Goal: Information Seeking & Learning: Understand process/instructions

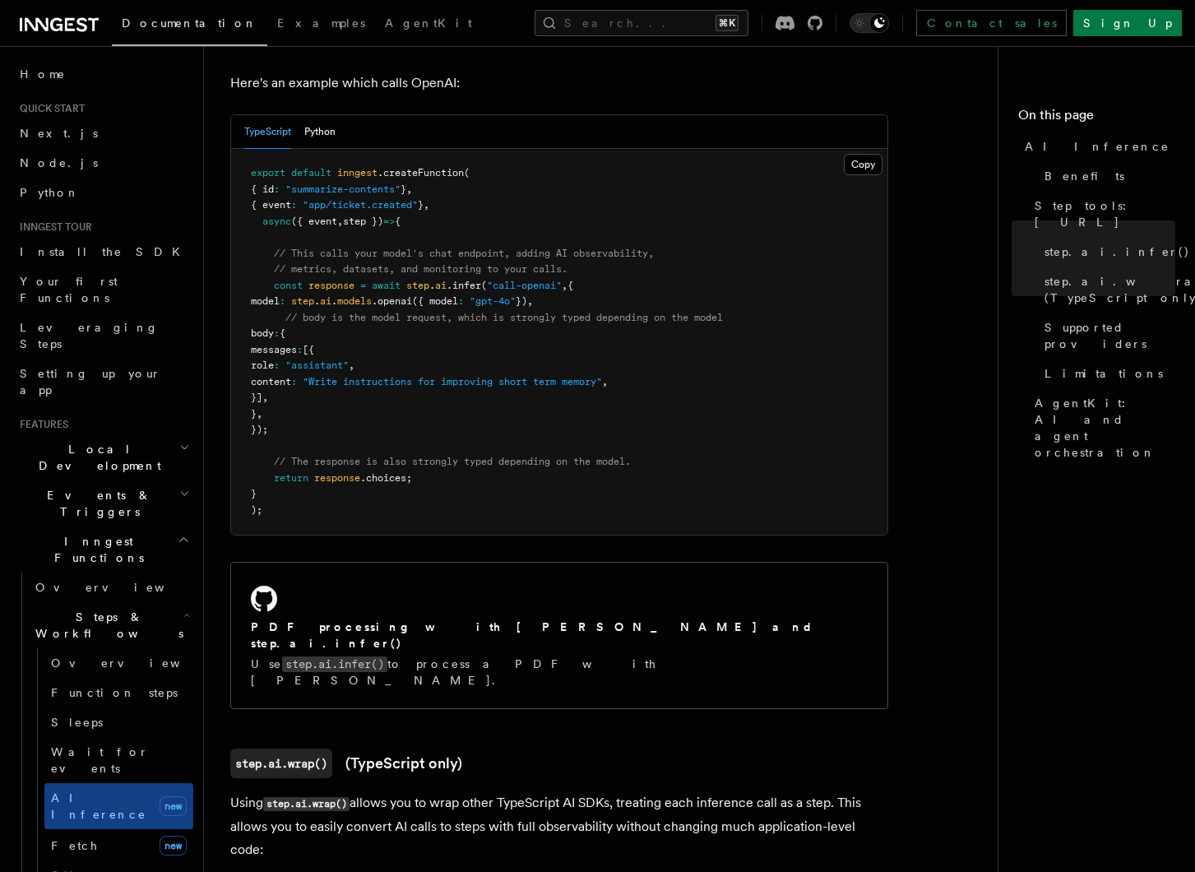
scroll to position [731, 0]
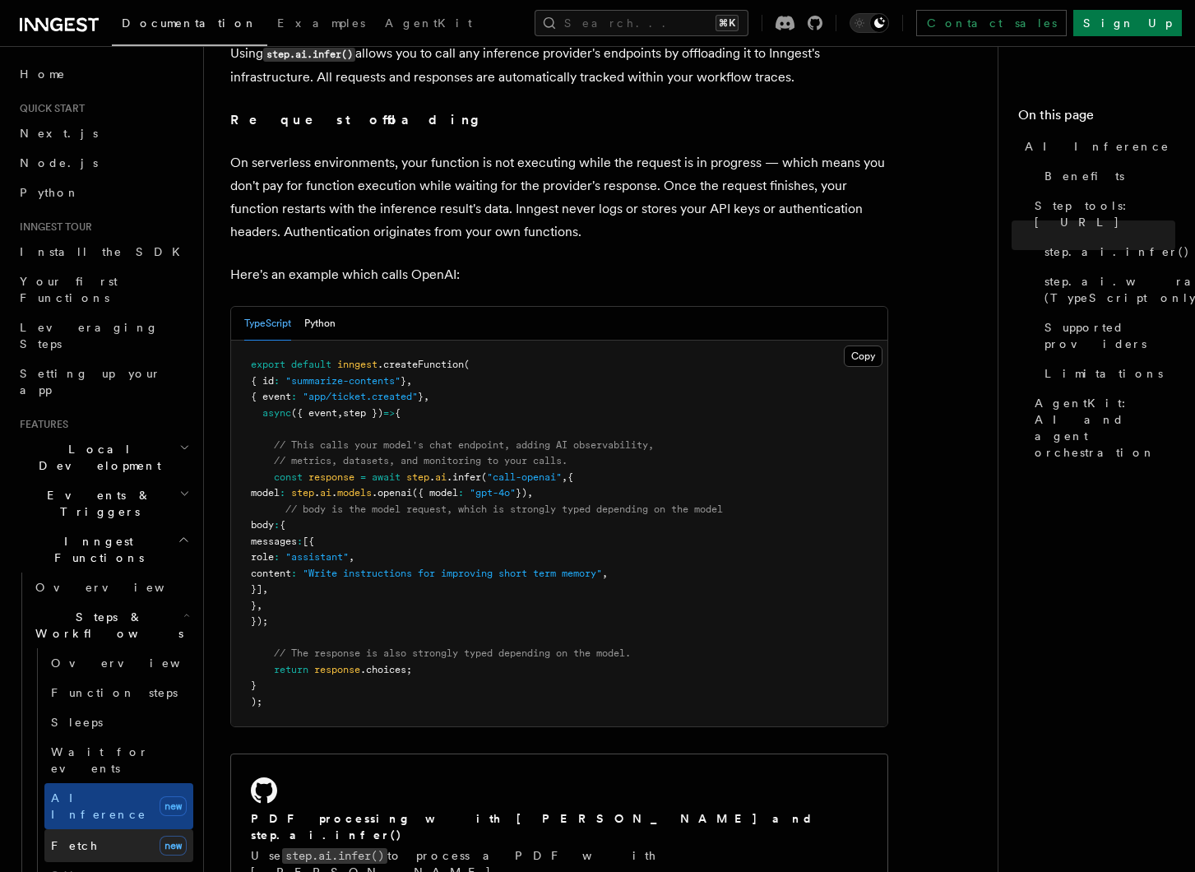
click at [72, 839] on span "Fetch" at bounding box center [75, 845] width 48 height 13
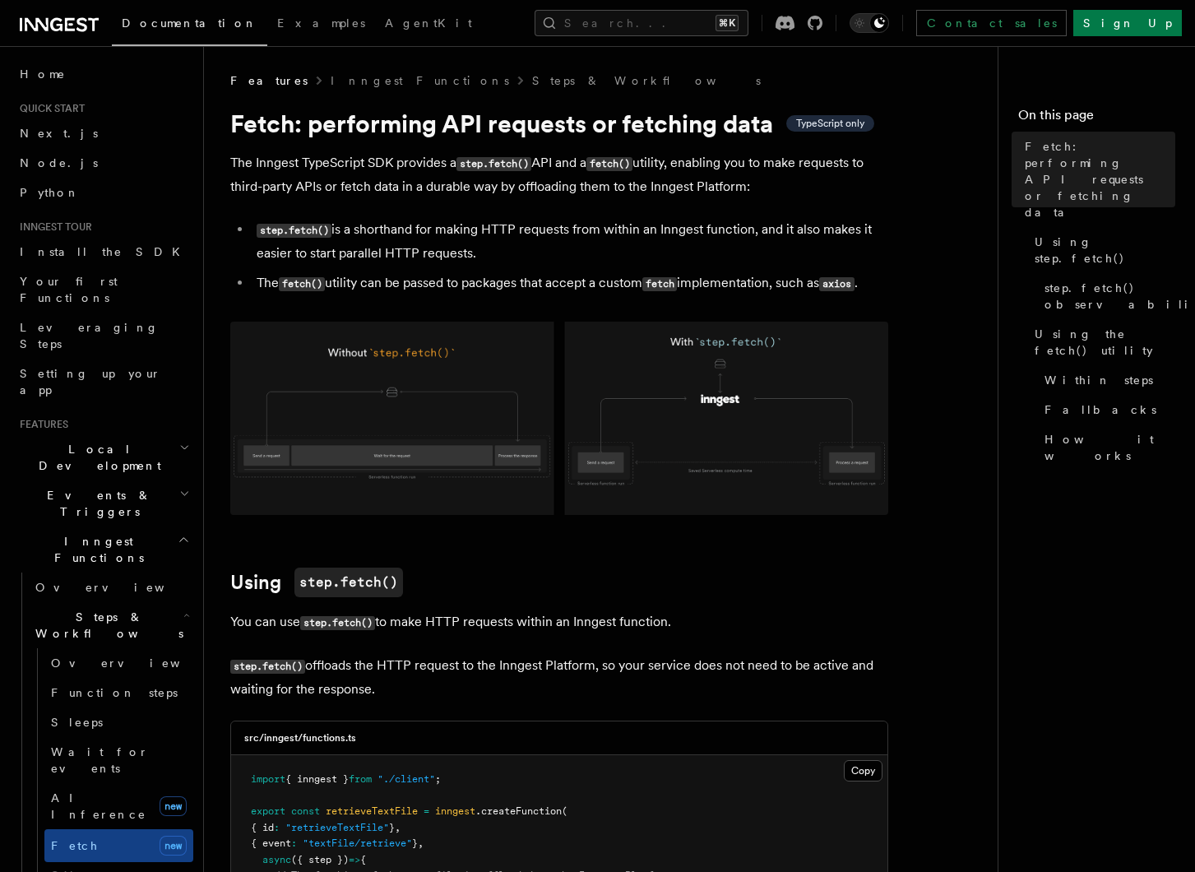
click at [573, 137] on h1 "Fetch: performing API requests or fetching data TypeScript only" at bounding box center [559, 124] width 658 height 30
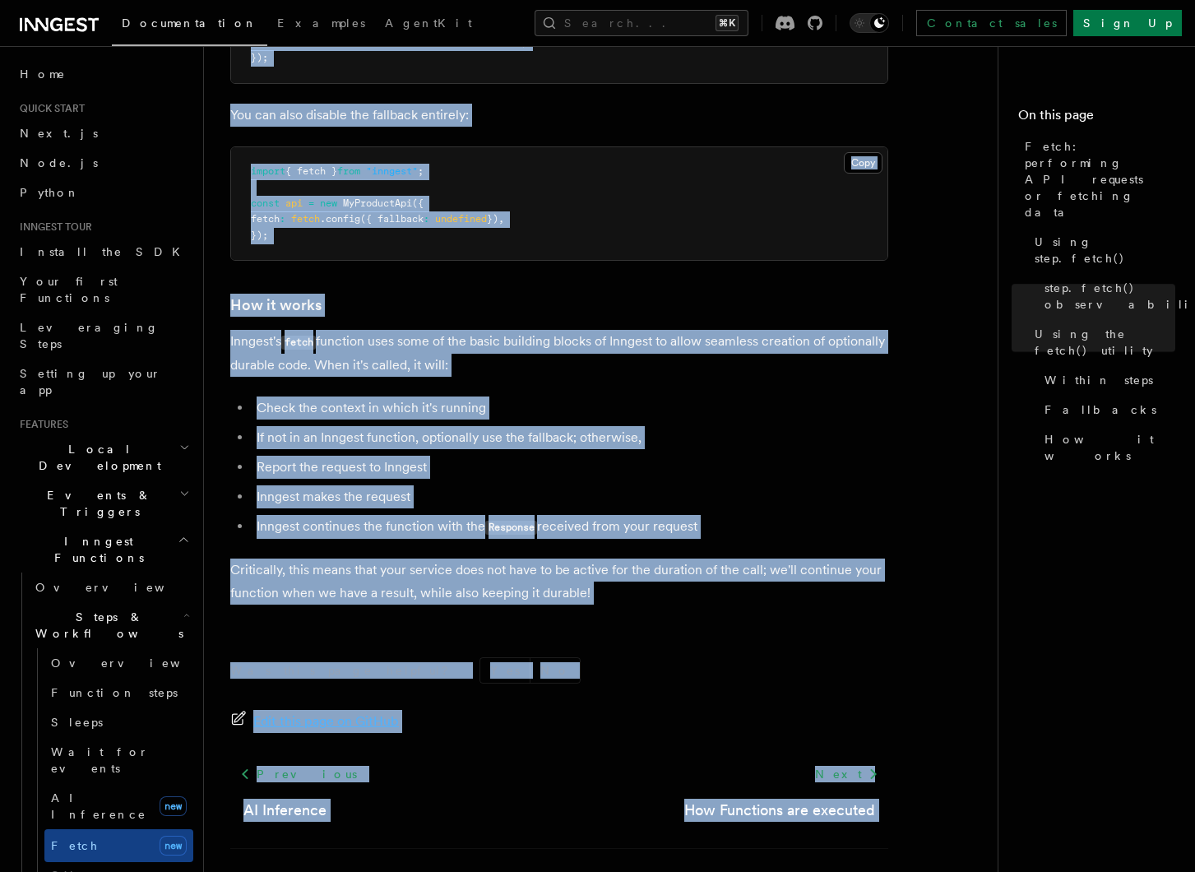
scroll to position [3743, 0]
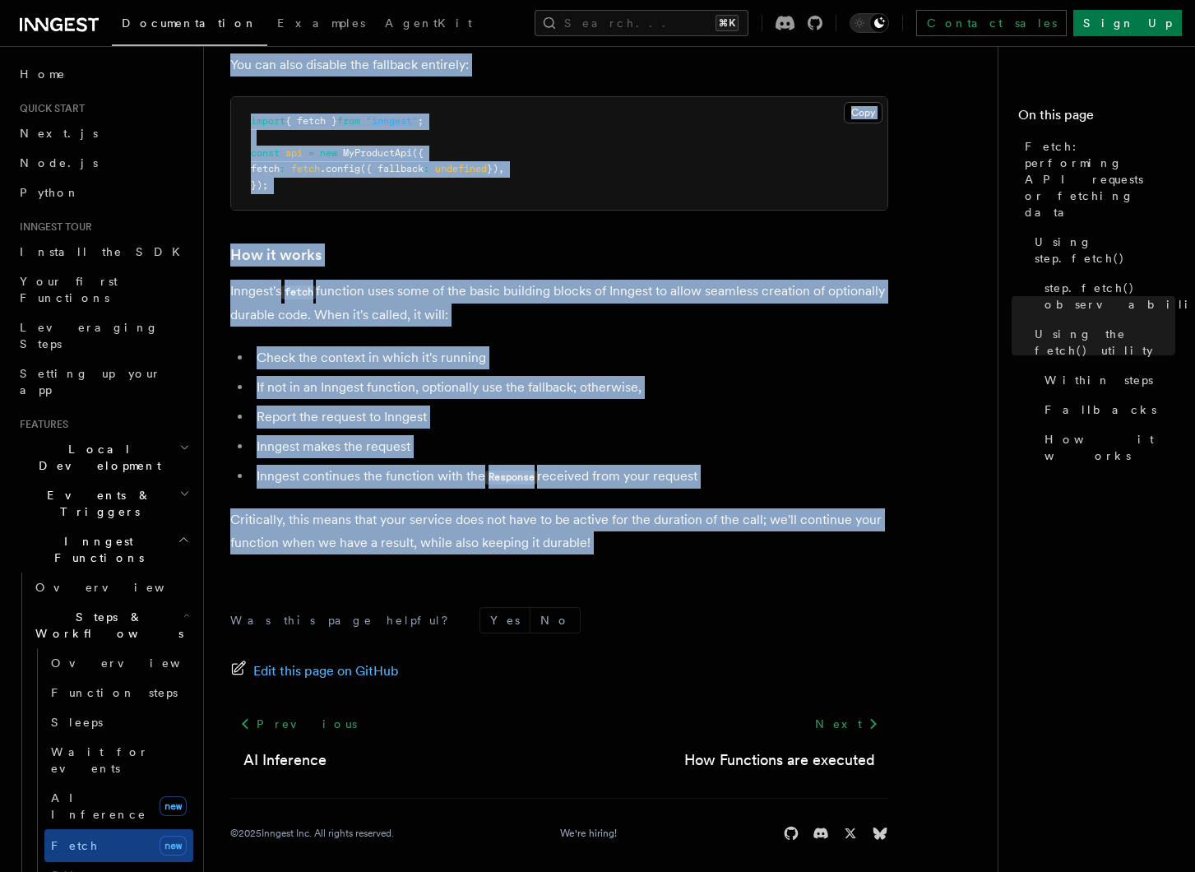
drag, startPoint x: 230, startPoint y: 125, endPoint x: 676, endPoint y: 545, distance: 613.4
copy article "Fetch: performing API requests or fetching data TypeScript only The Inngest Typ…"
click at [89, 791] on span "AI Inference" at bounding box center [98, 806] width 95 height 30
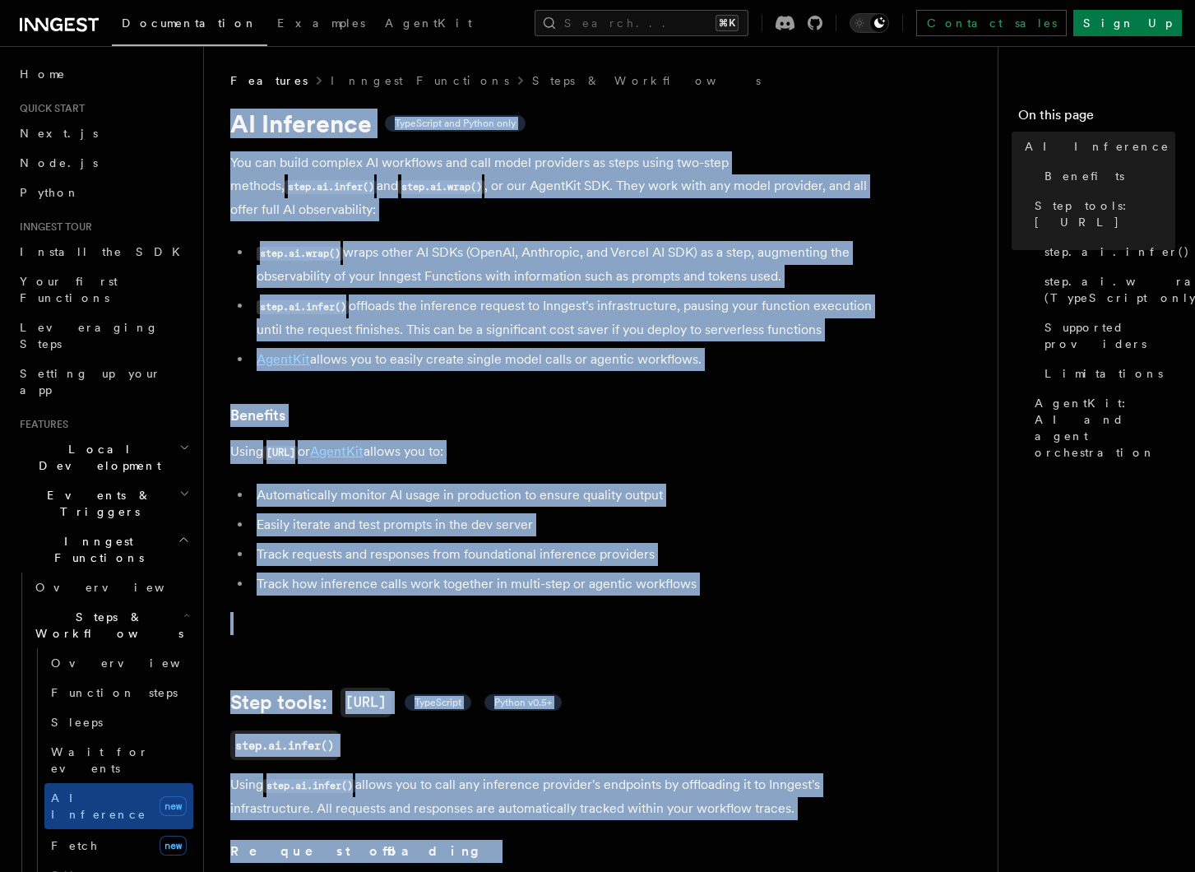
click at [492, 484] on li "Automatically monitor AI usage in production to ensure quality output" at bounding box center [570, 495] width 637 height 23
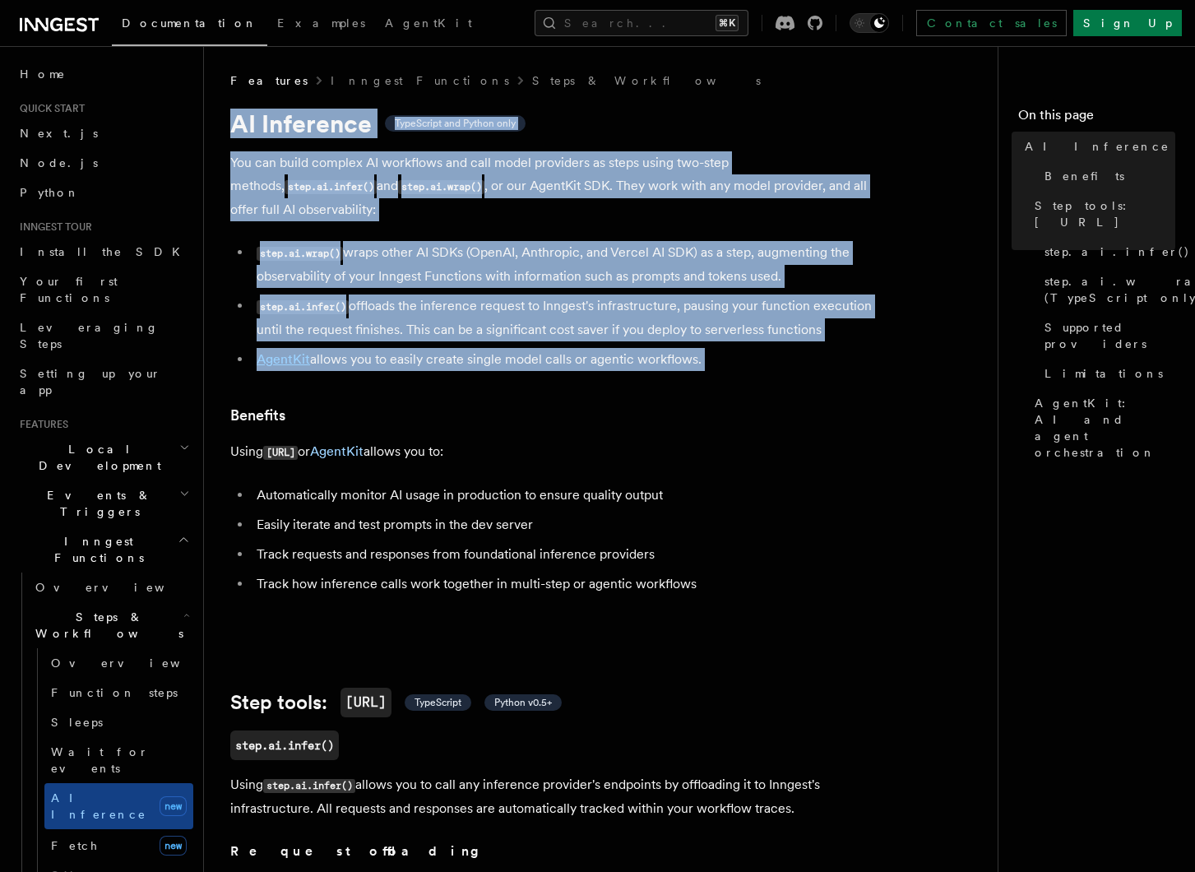
drag, startPoint x: 231, startPoint y: 114, endPoint x: 806, endPoint y: 355, distance: 623.2
copy article "AI Inference TypeScript and Python only You can build complex AI workflows and …"
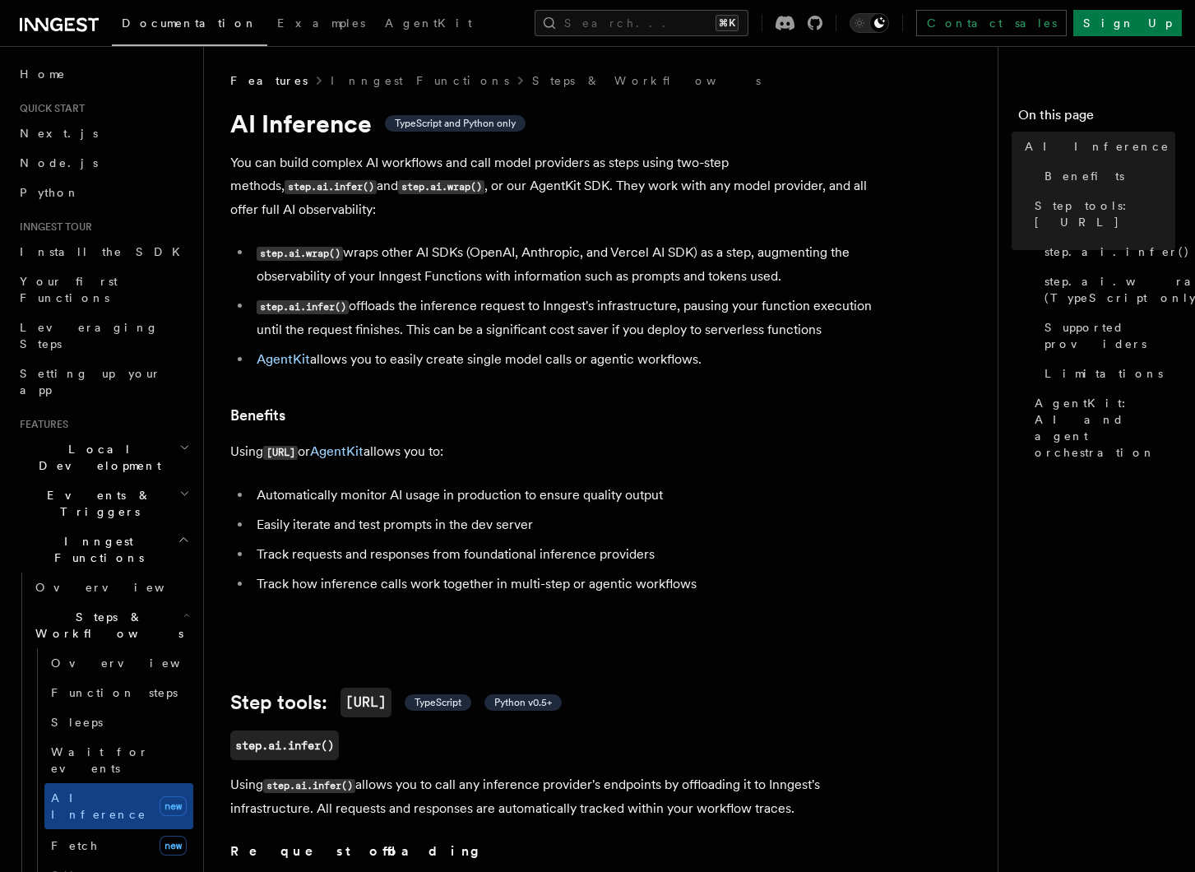
click at [494, 484] on li "Automatically monitor AI usage in production to ensure quality output" at bounding box center [570, 495] width 637 height 23
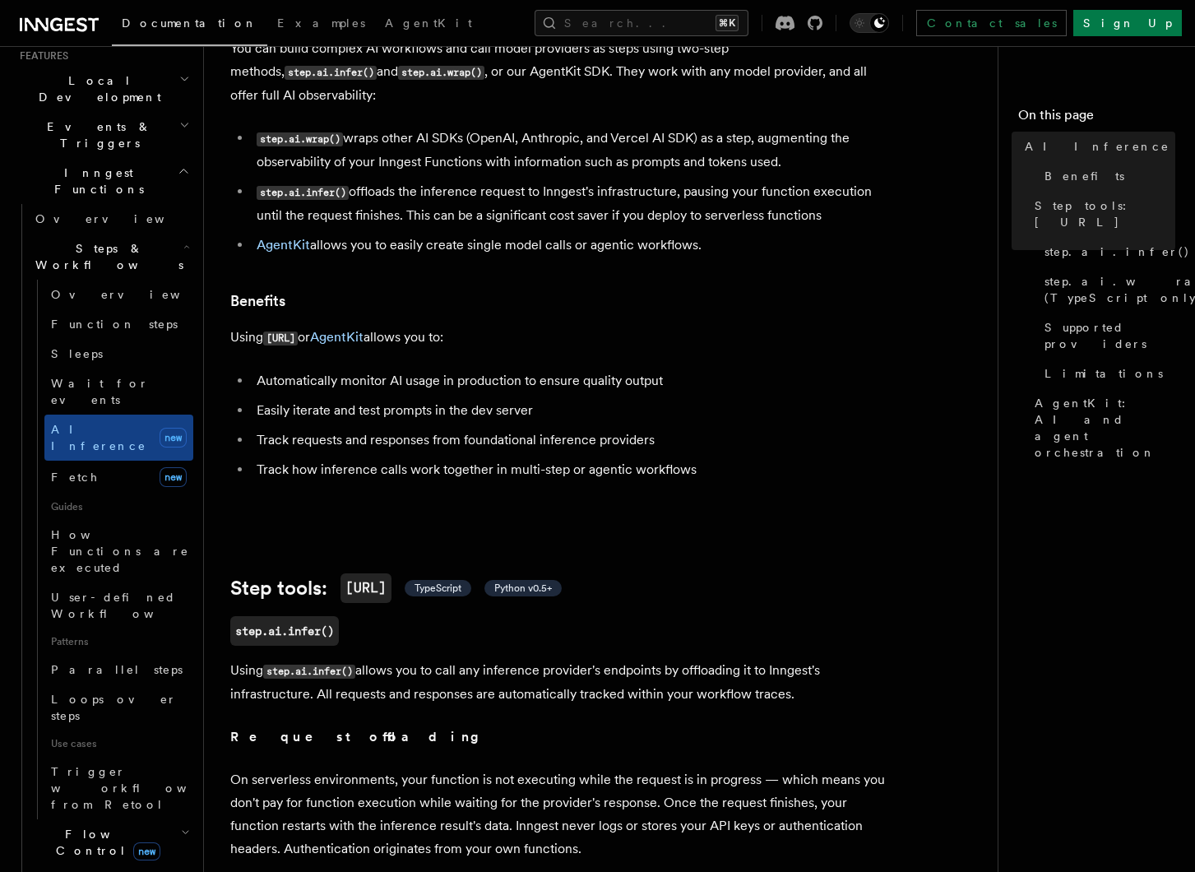
scroll to position [258, 0]
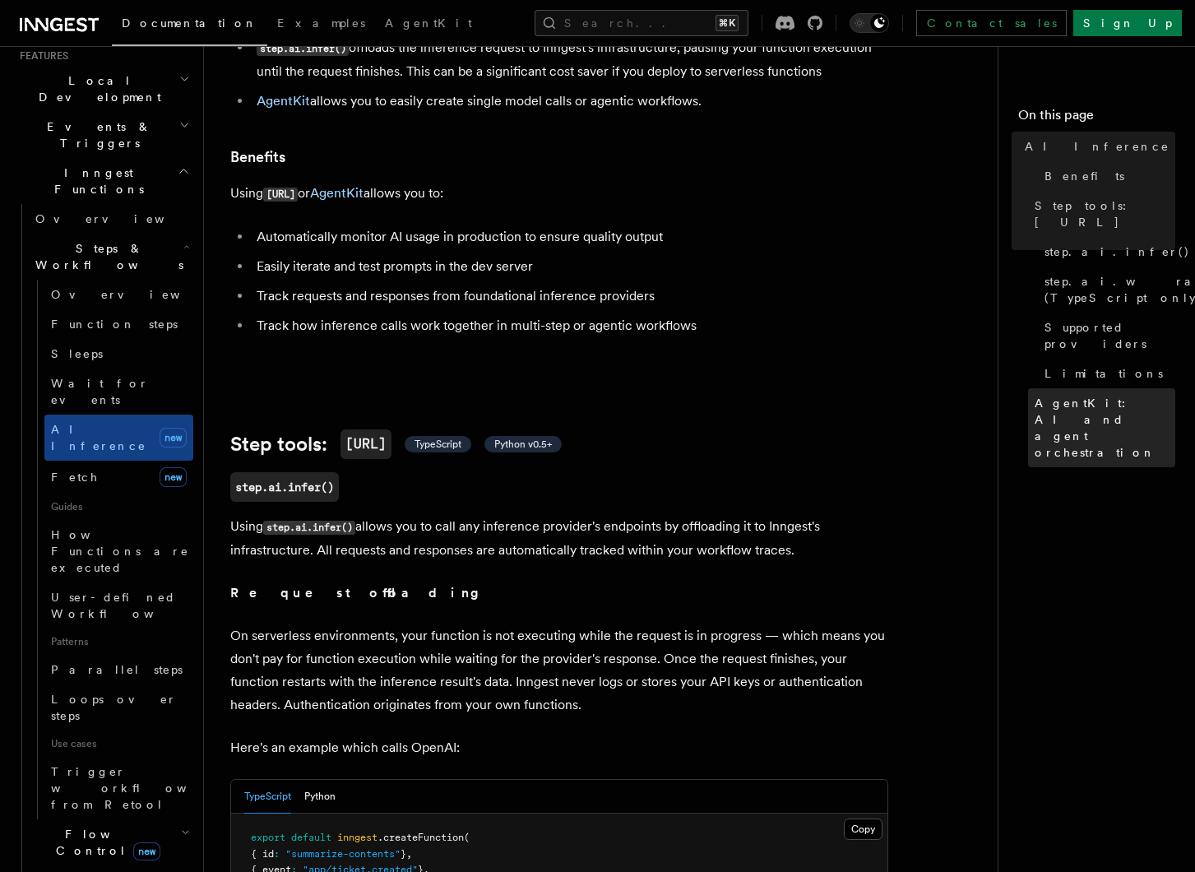
click at [1083, 395] on span "AgentKit: AI and agent orchestration" at bounding box center [1105, 428] width 141 height 66
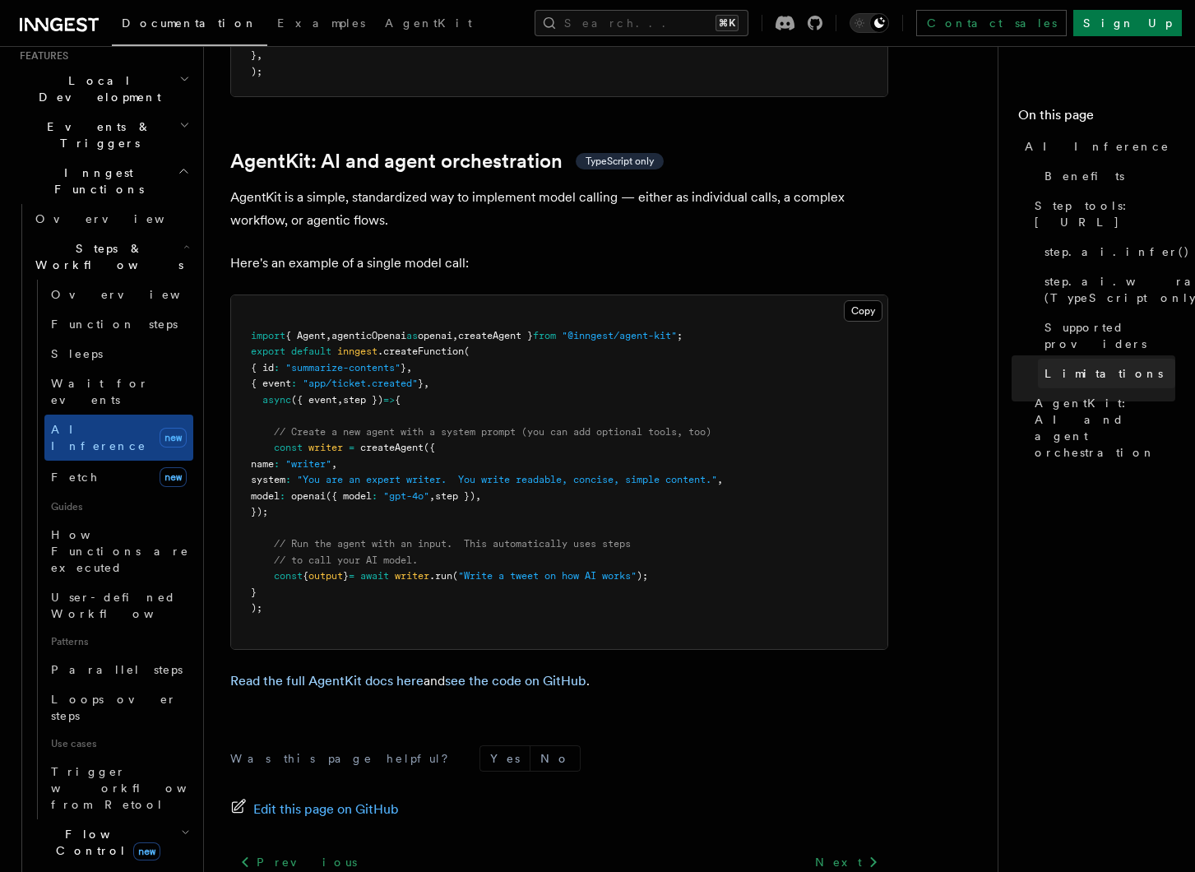
click at [1083, 365] on span "Limitations" at bounding box center [1104, 373] width 118 height 16
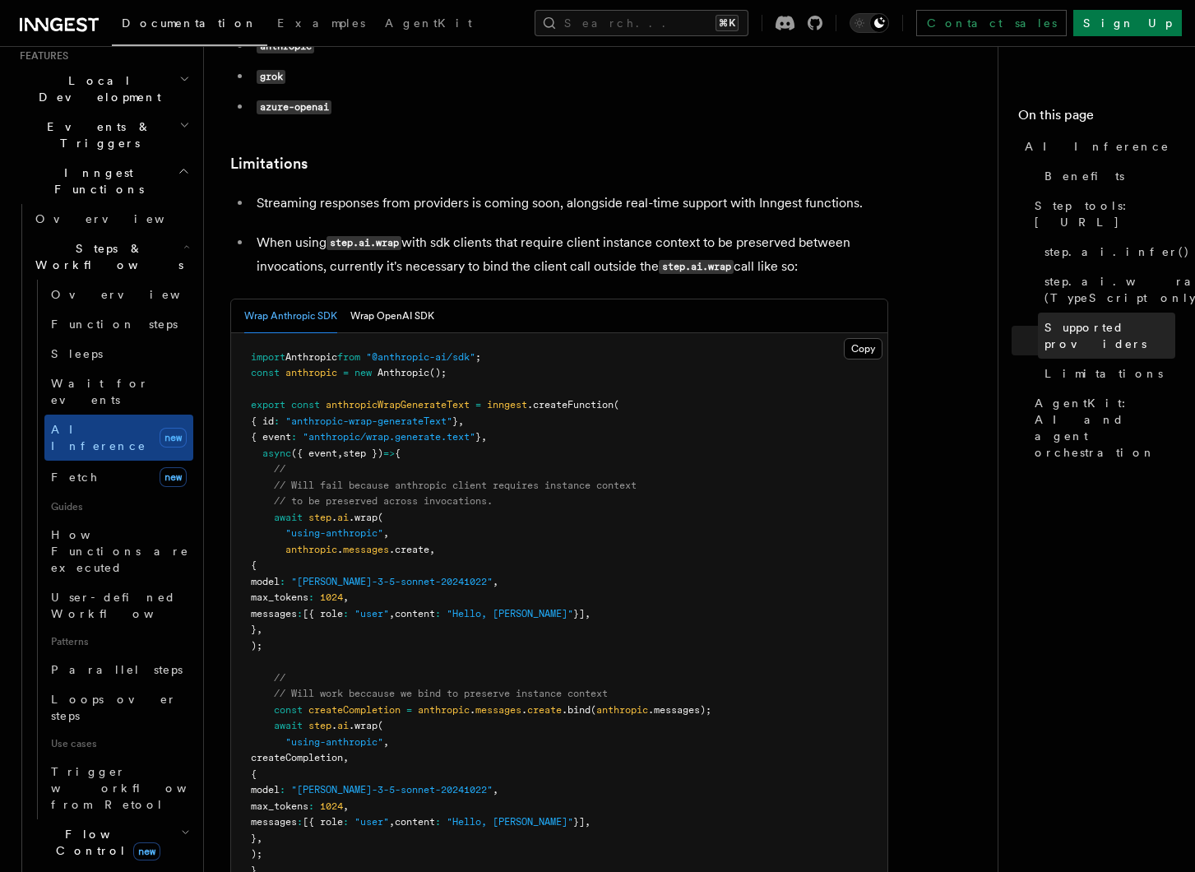
click at [1083, 319] on span "Supported providers" at bounding box center [1110, 335] width 131 height 33
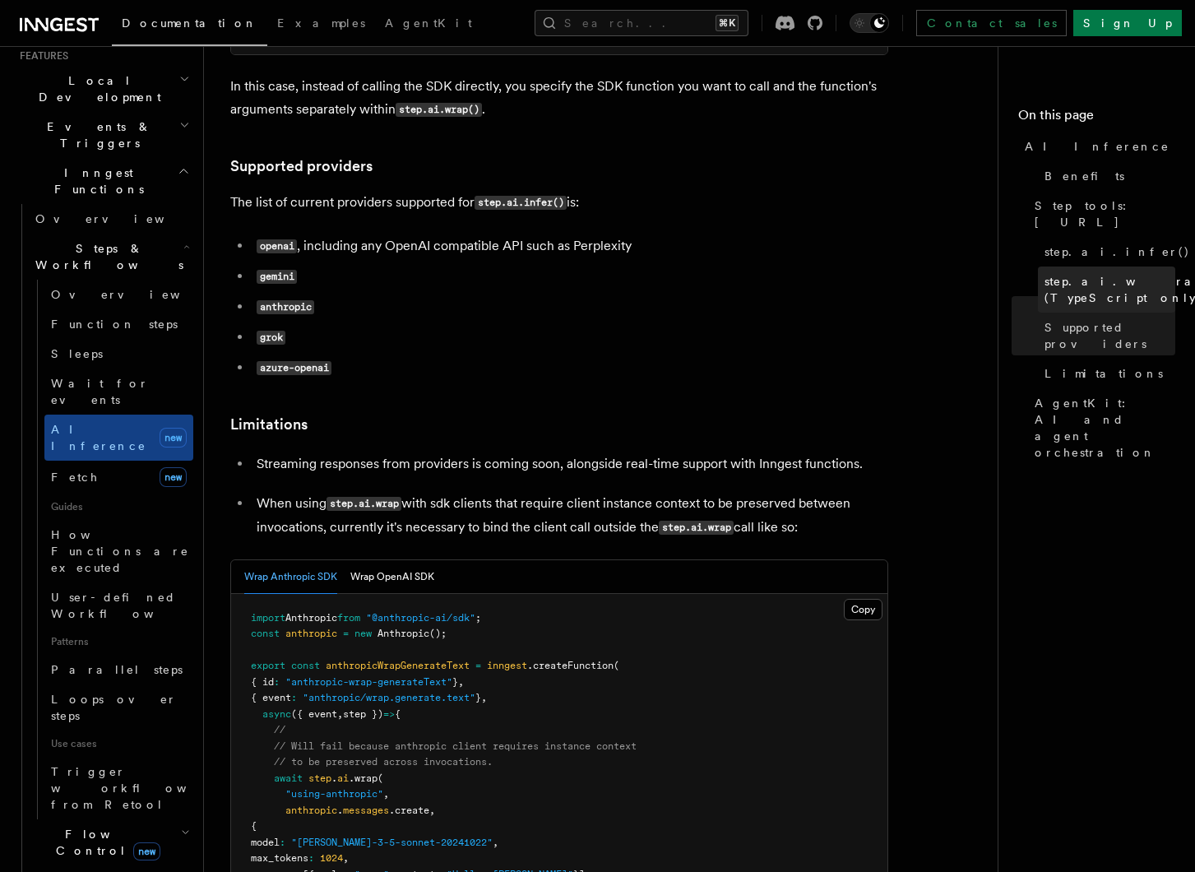
click at [1083, 283] on span "step.ai.wrap() (TypeScript only)" at bounding box center [1133, 289] width 177 height 33
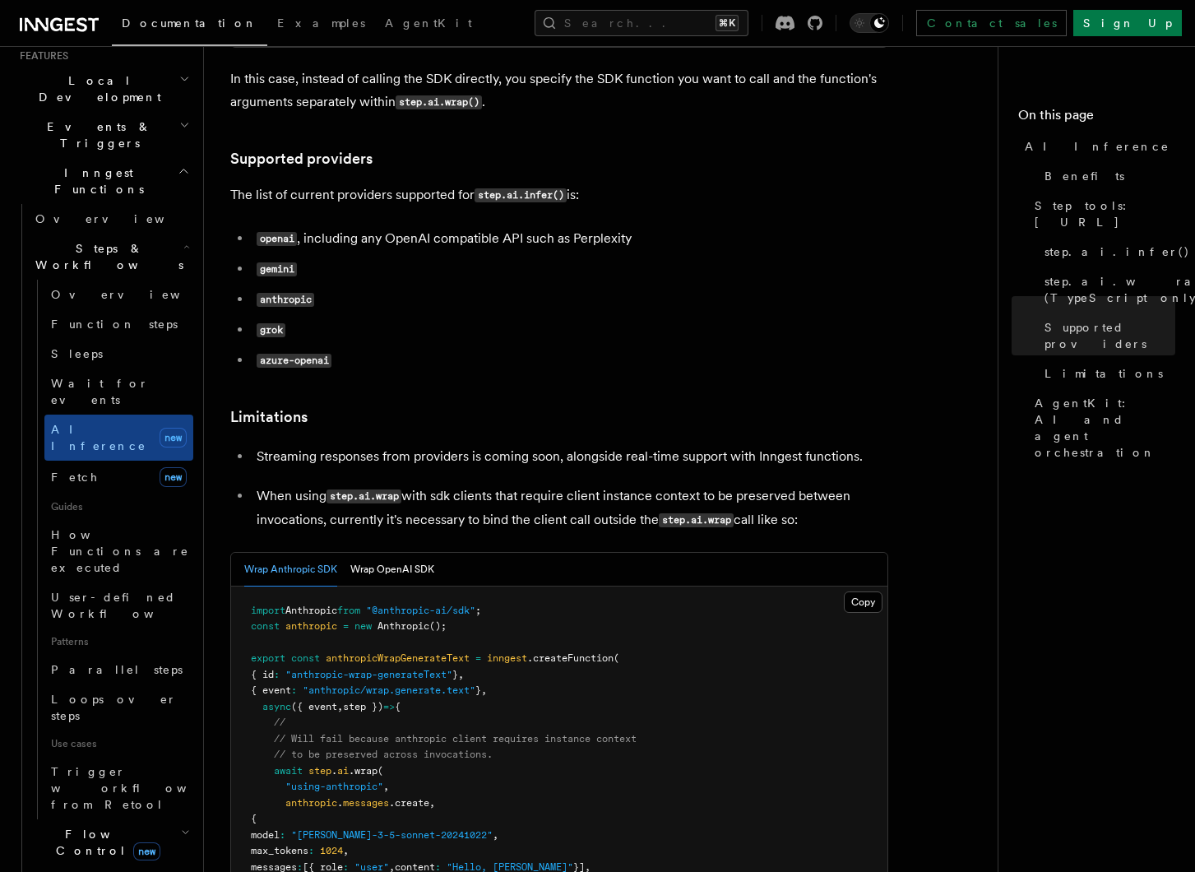
scroll to position [2326, 0]
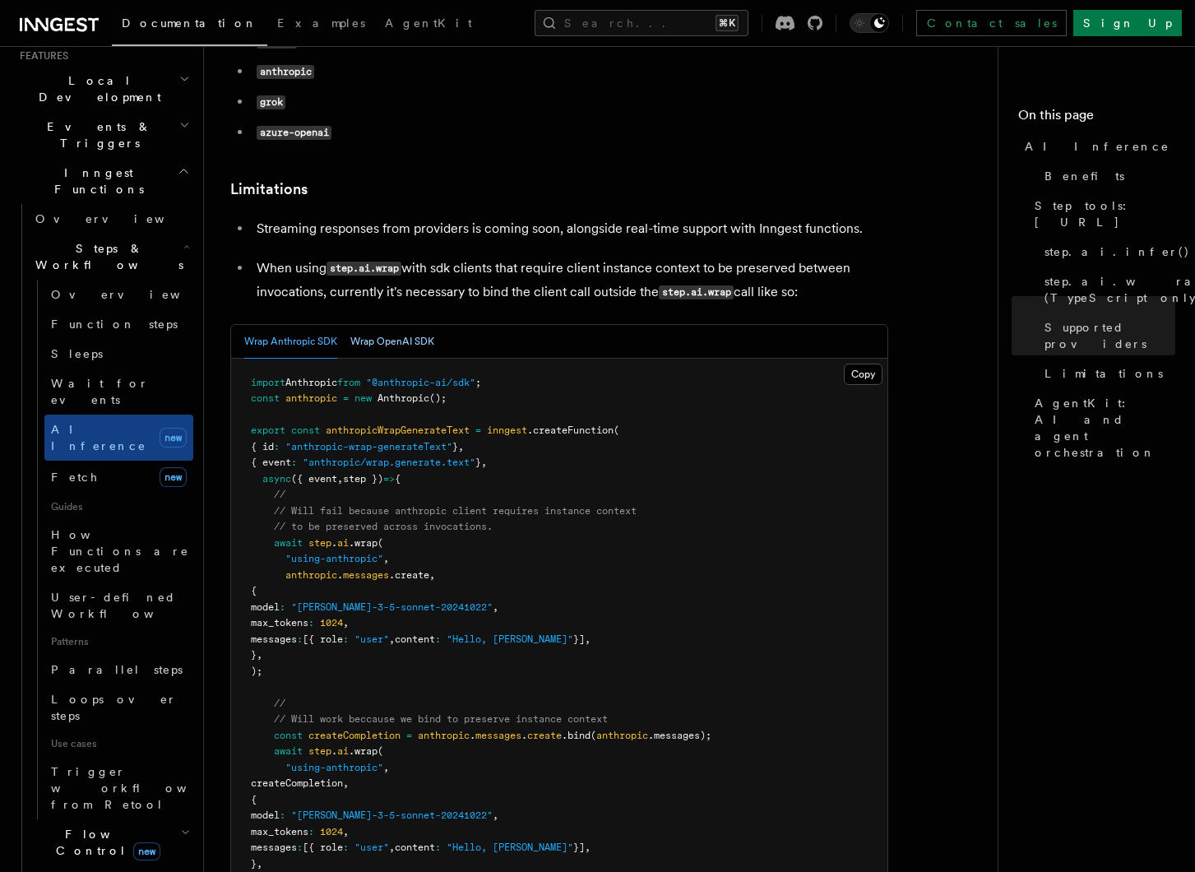
click at [405, 325] on button "Wrap OpenAI SDK" at bounding box center [392, 342] width 84 height 34
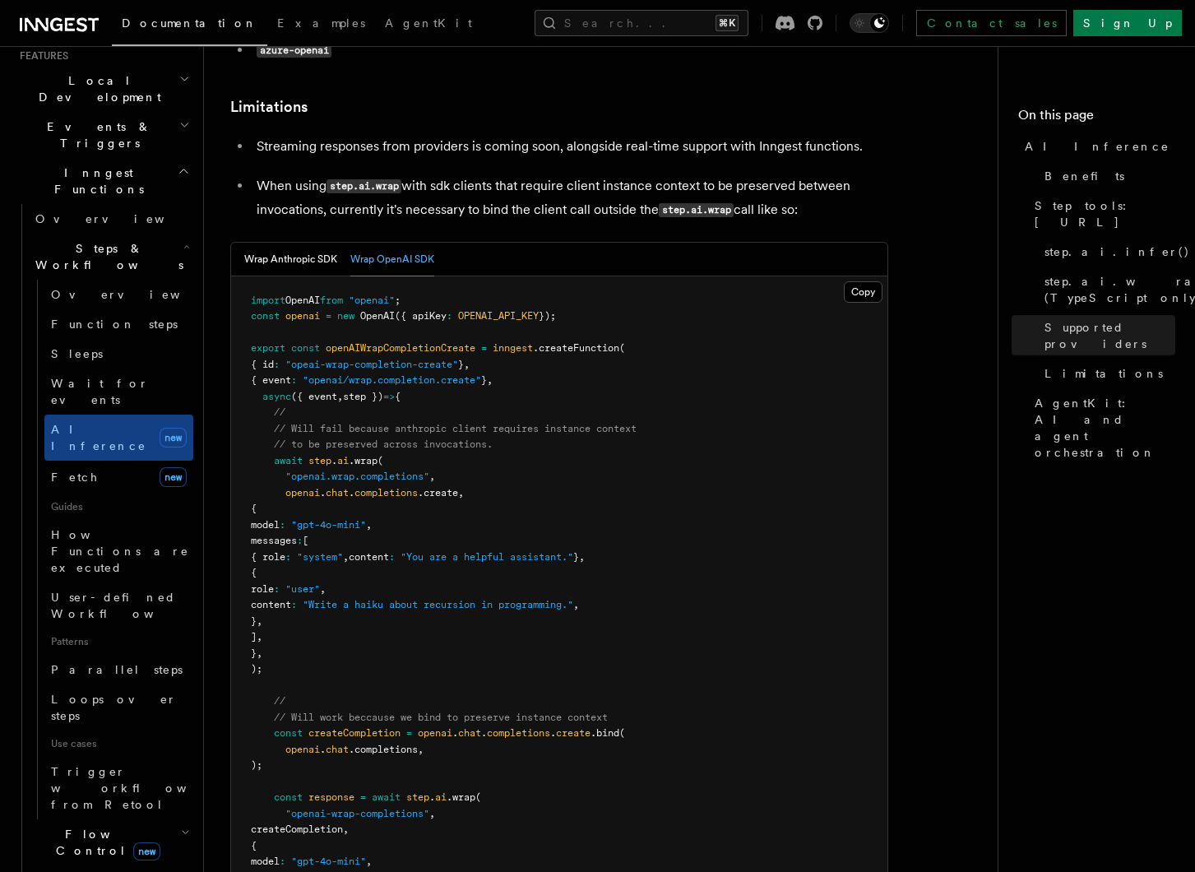
scroll to position [2412, 0]
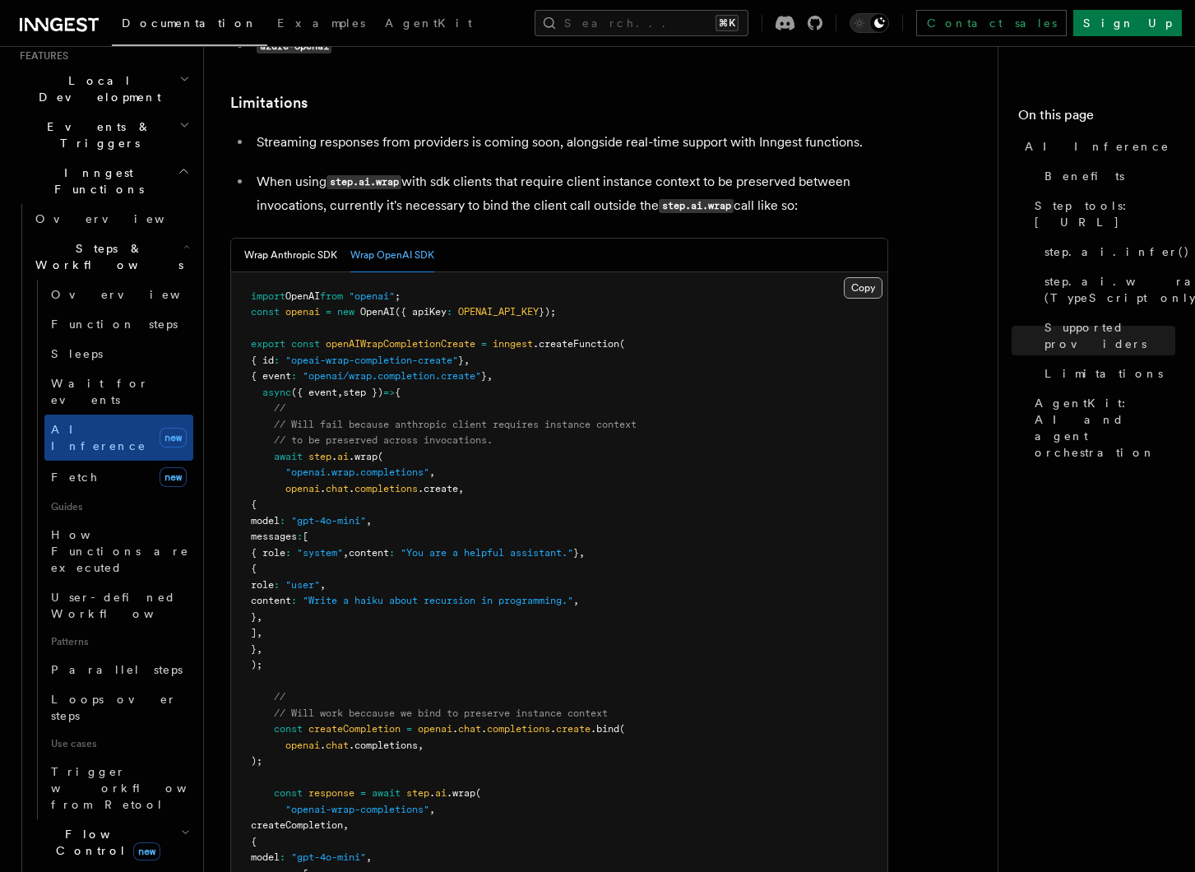
click at [860, 277] on button "Copy Copied" at bounding box center [863, 287] width 39 height 21
drag, startPoint x: 289, startPoint y: 591, endPoint x: 276, endPoint y: 384, distance: 207.7
click at [276, 384] on pre "import OpenAI from "openai" ; const openai = new OpenAI ({ apiKey : OPENAI_API_…" at bounding box center [559, 665] width 656 height 787
copy code "await step . ai .wrap ( "openai.wrap.completions" , openai . chat . completions…"
click at [382, 457] on pre "import OpenAI from "openai" ; const openai = new OpenAI ({ apiKey : OPENAI_API_…" at bounding box center [559, 665] width 656 height 787
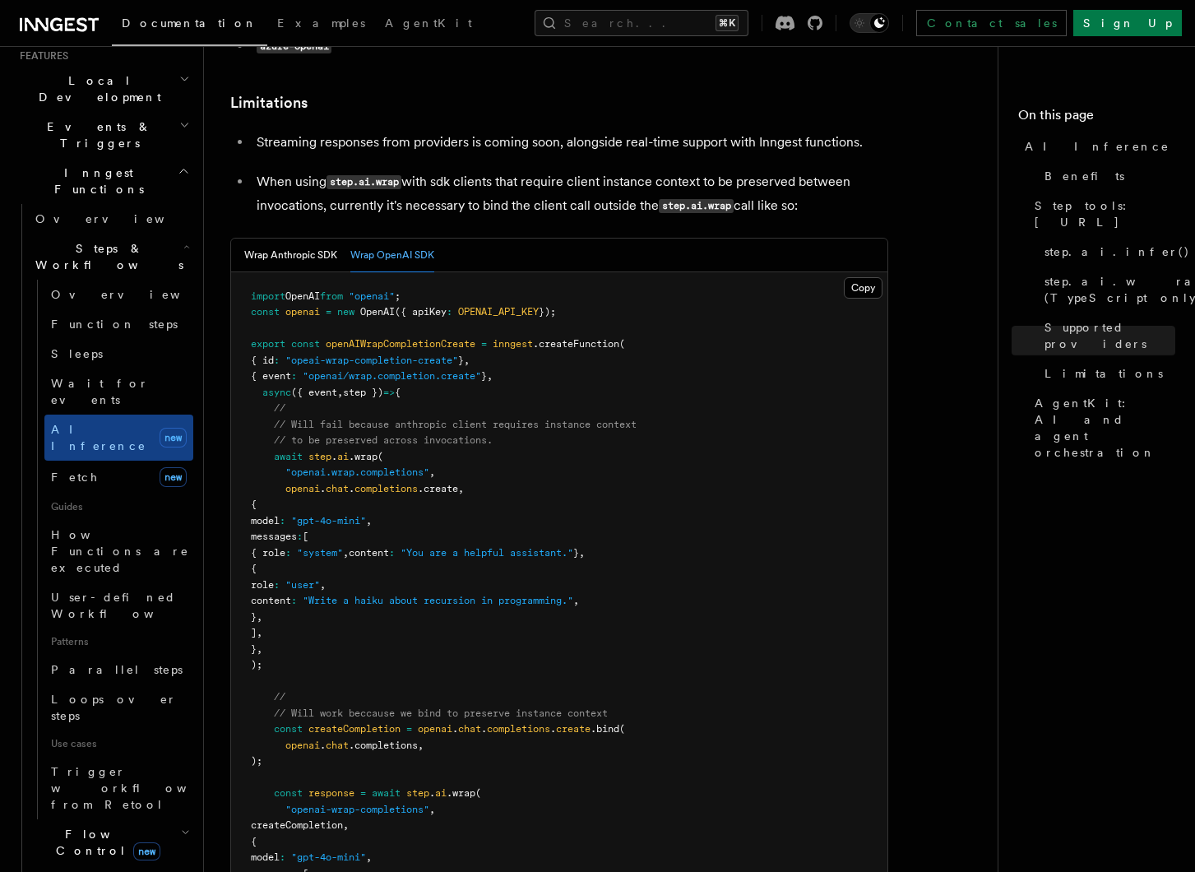
drag, startPoint x: 272, startPoint y: 387, endPoint x: 348, endPoint y: 589, distance: 216.1
click at [348, 589] on pre "import OpenAI from "openai" ; const openai = new OpenAI ({ apiKey : OPENAI_API_…" at bounding box center [559, 665] width 656 height 787
copy code "await step . ai .wrap ( "openai.wrap.completions" , openai . chat . completions…"
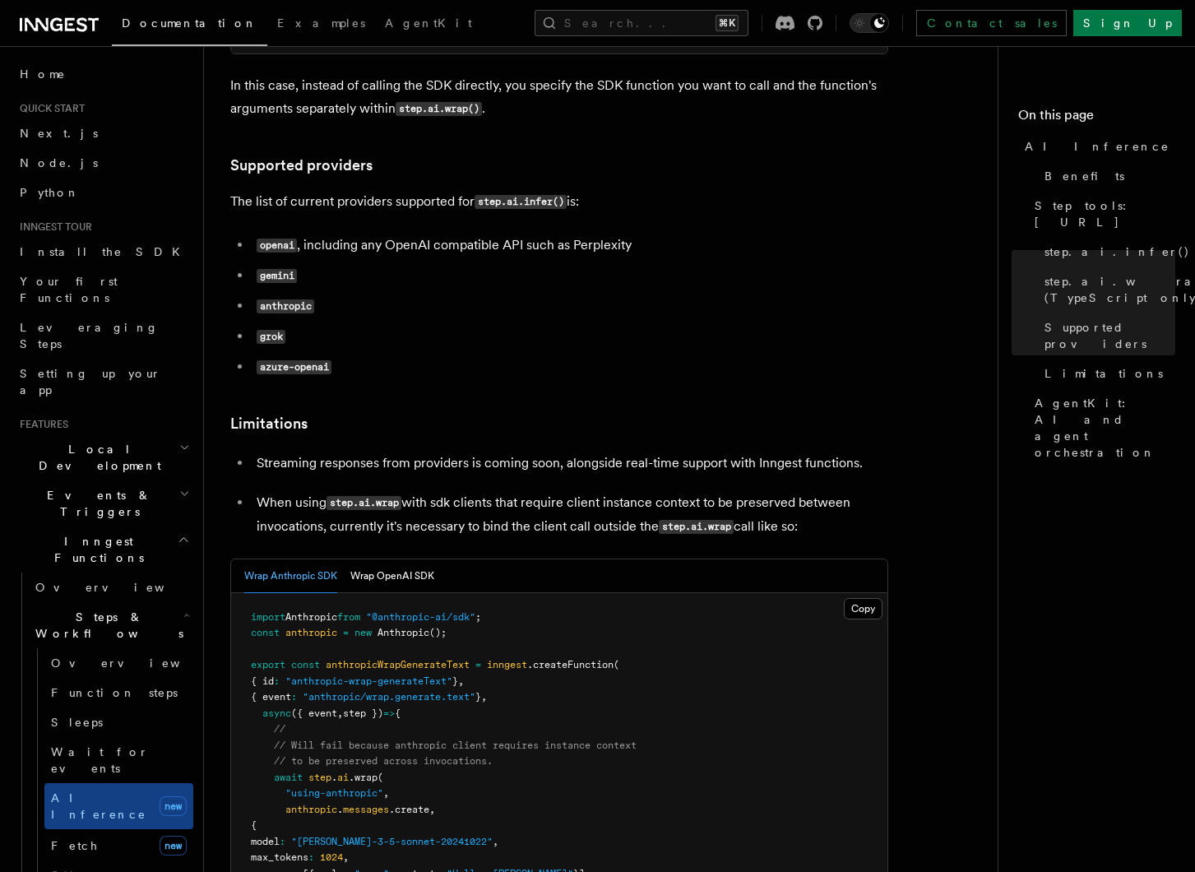
scroll to position [2144, 0]
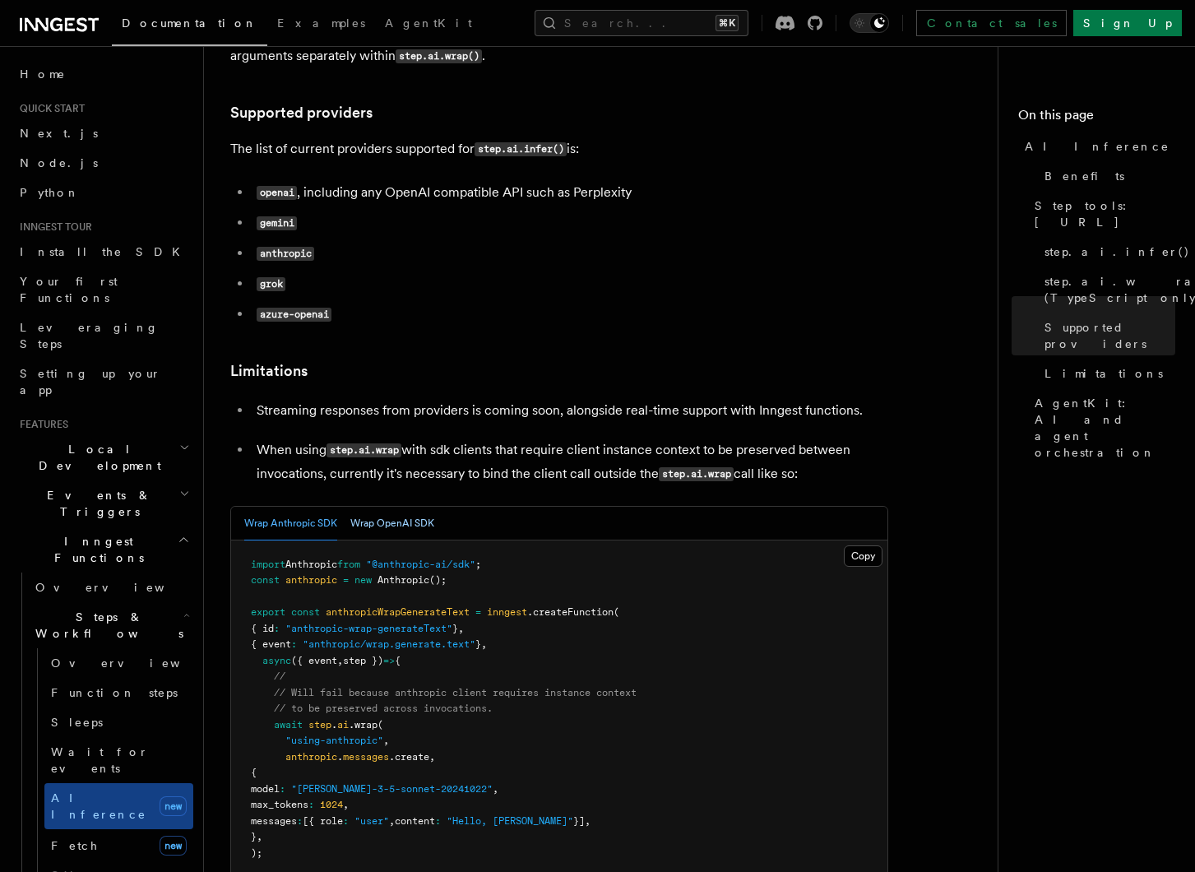
click at [414, 507] on button "Wrap OpenAI SDK" at bounding box center [392, 524] width 84 height 34
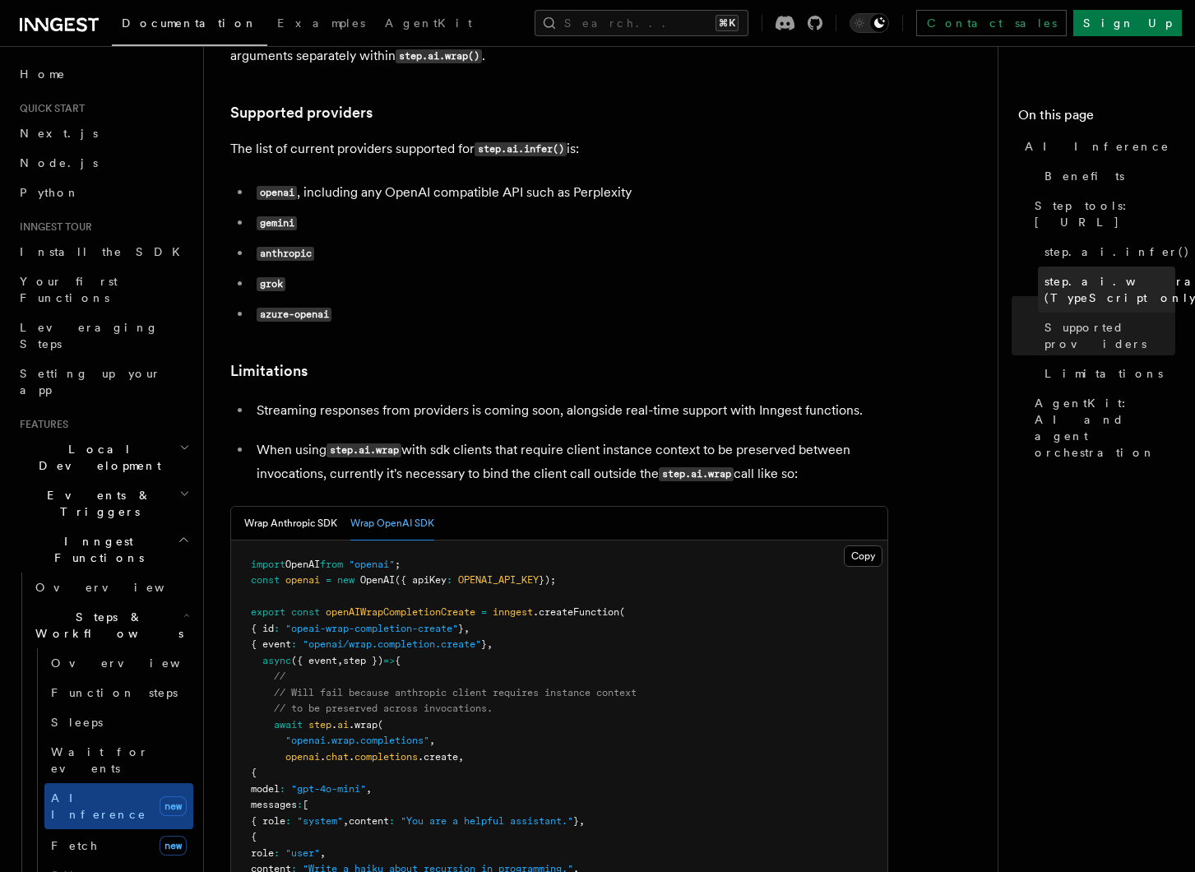
click at [1123, 267] on link "step.ai.wrap() (TypeScript only)" at bounding box center [1106, 290] width 137 height 46
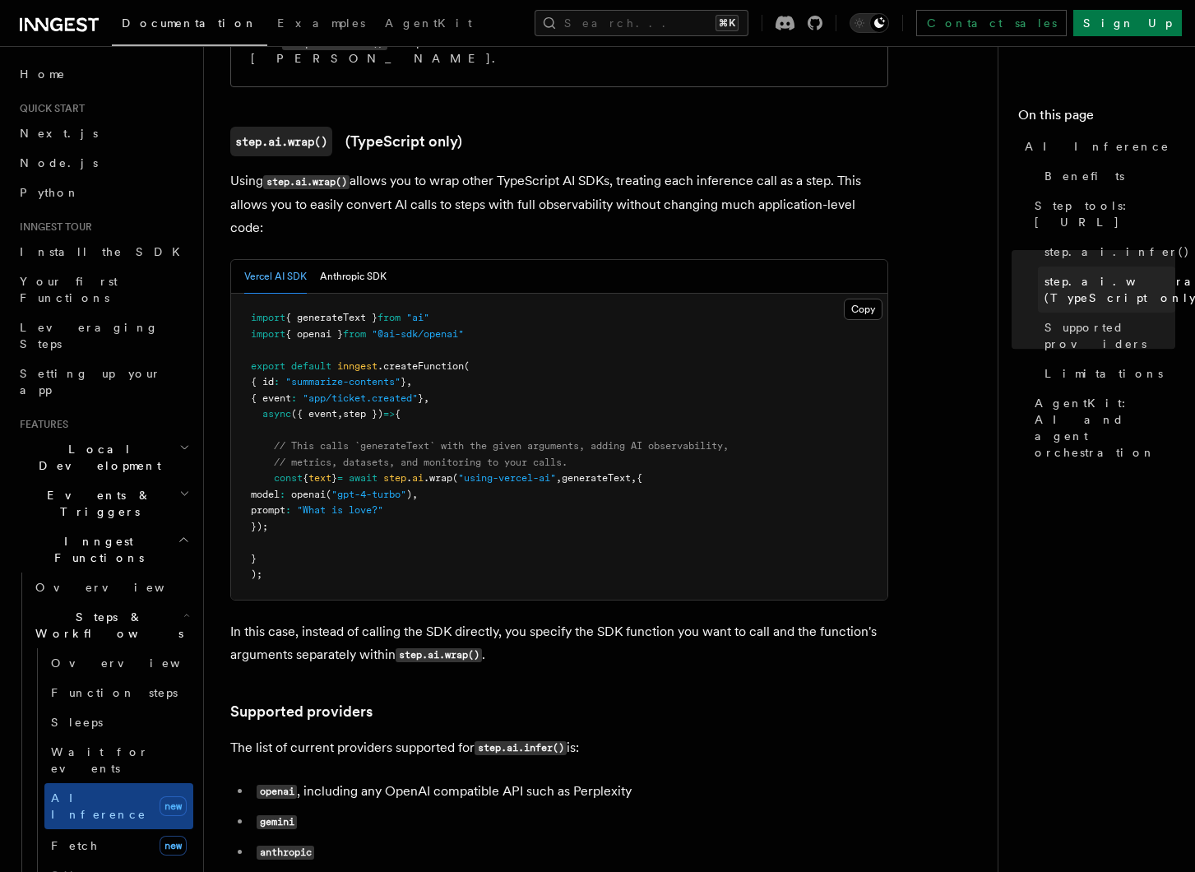
scroll to position [1540, 0]
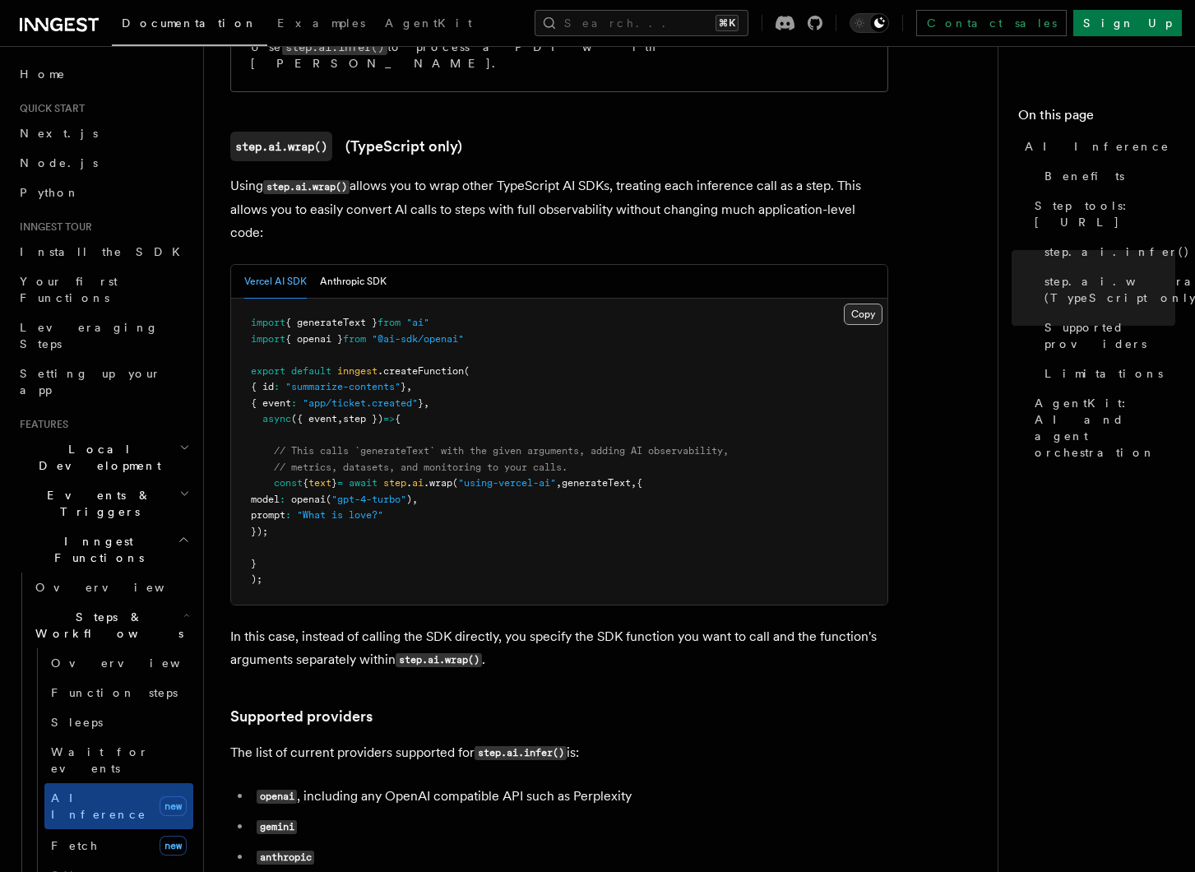
click at [859, 304] on button "Copy Copied" at bounding box center [863, 314] width 39 height 21
